Goal: Task Accomplishment & Management: Manage account settings

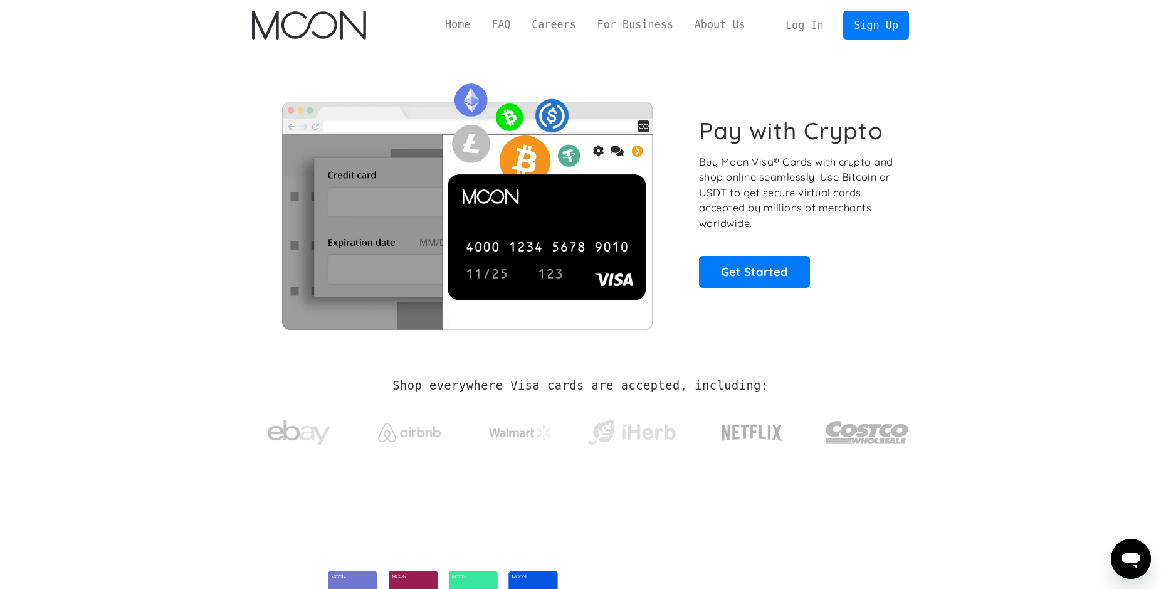
click at [817, 23] on link "Log In" at bounding box center [804, 25] width 59 height 28
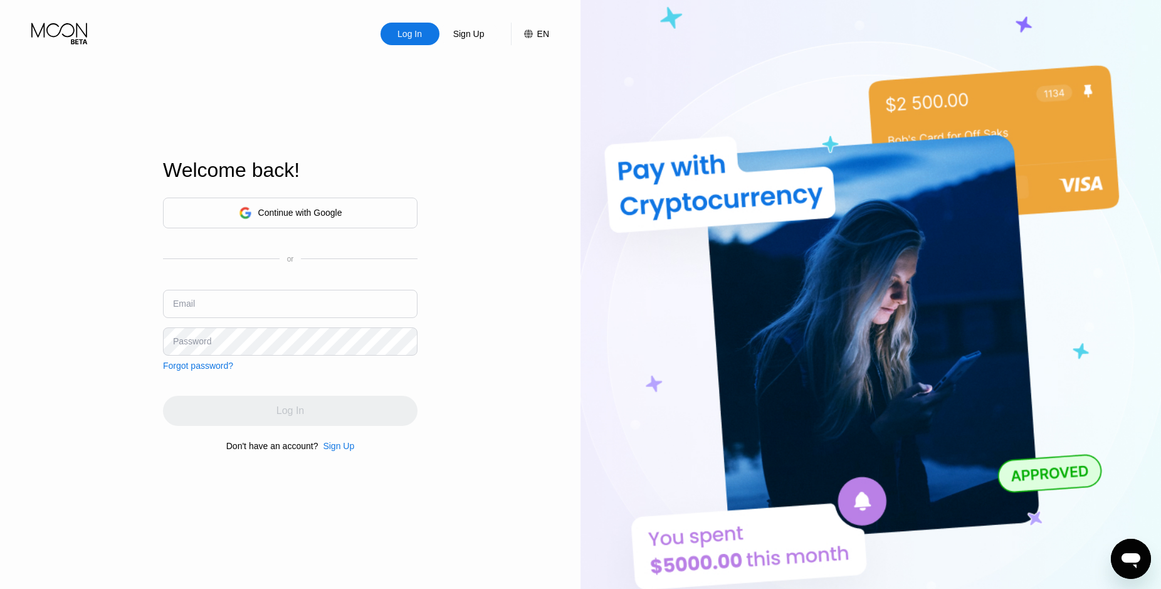
type input "dewjonson88@aol.com"
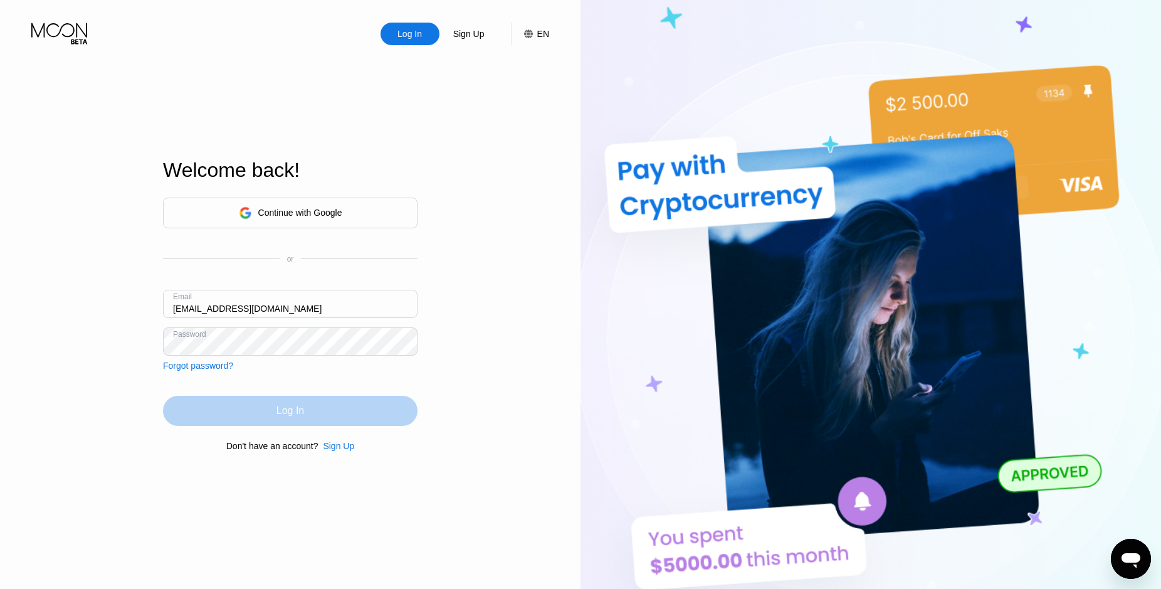
click at [280, 404] on div "Log In" at bounding box center [290, 411] width 255 height 30
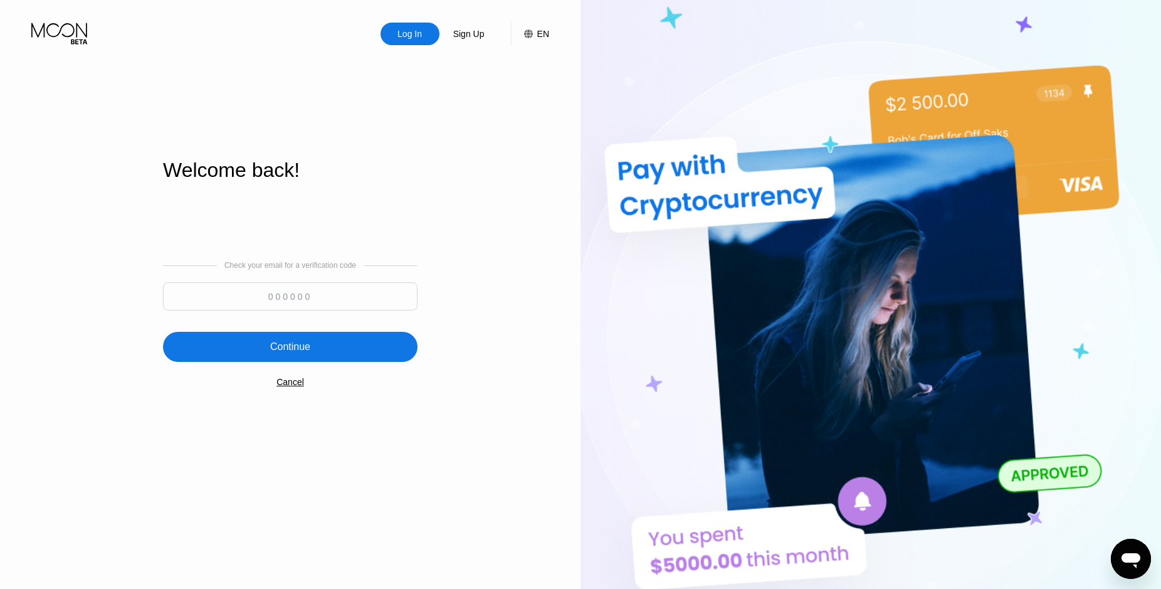
click at [324, 297] on input at bounding box center [290, 296] width 255 height 28
paste input "976463"
type input "976463"
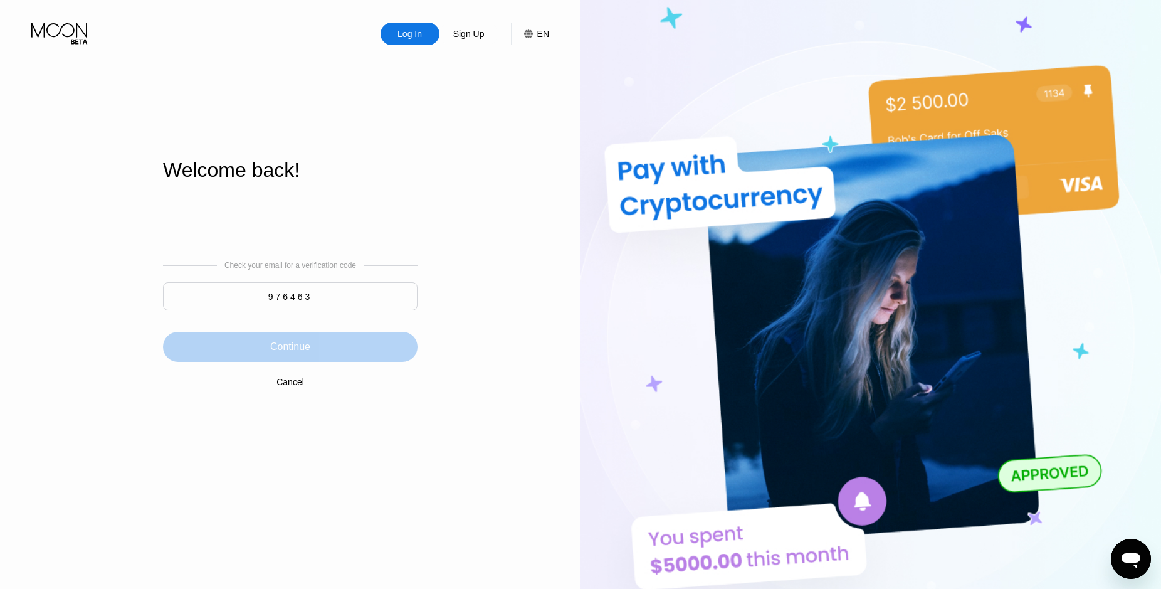
click at [308, 345] on div "Continue" at bounding box center [290, 346] width 40 height 13
